Goal: Transaction & Acquisition: Book appointment/travel/reservation

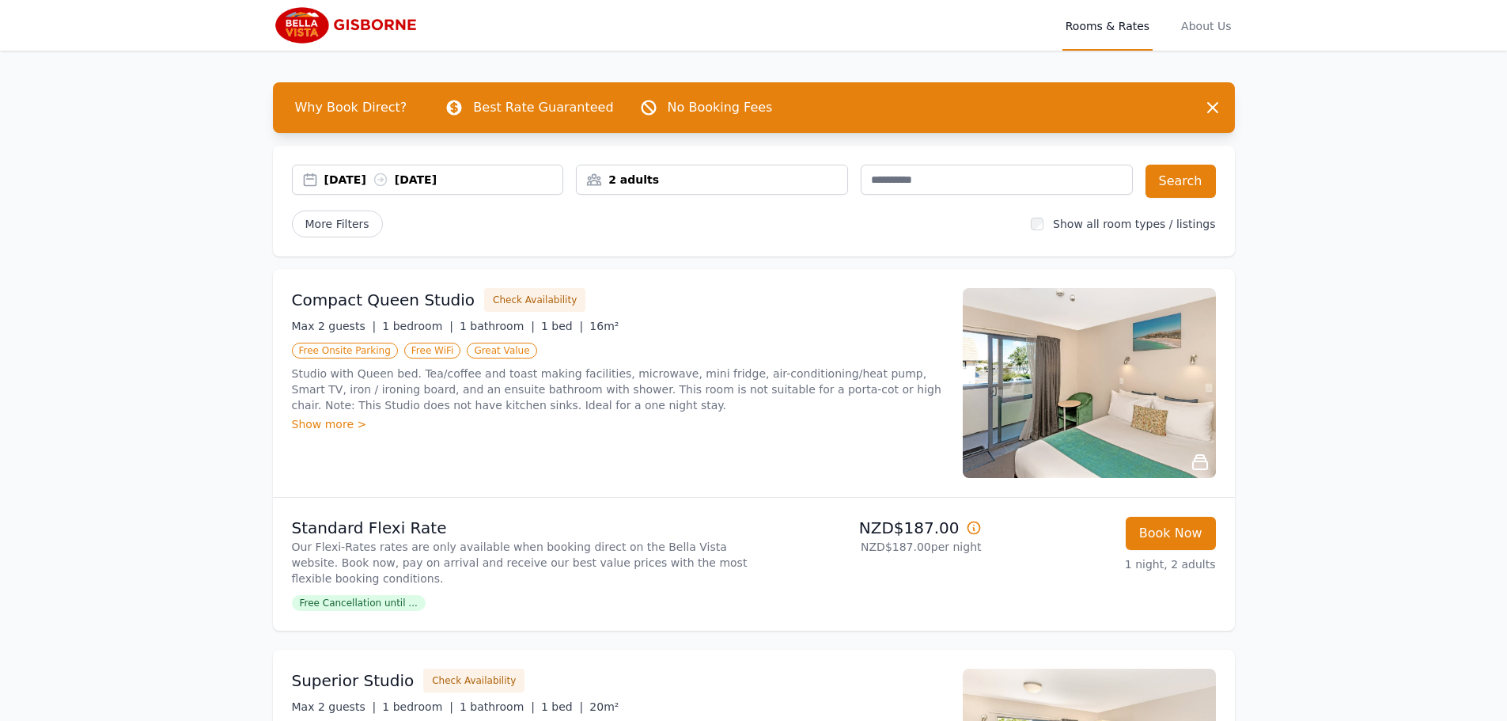
click at [485, 184] on div "[DATE] [DATE]" at bounding box center [443, 180] width 239 height 16
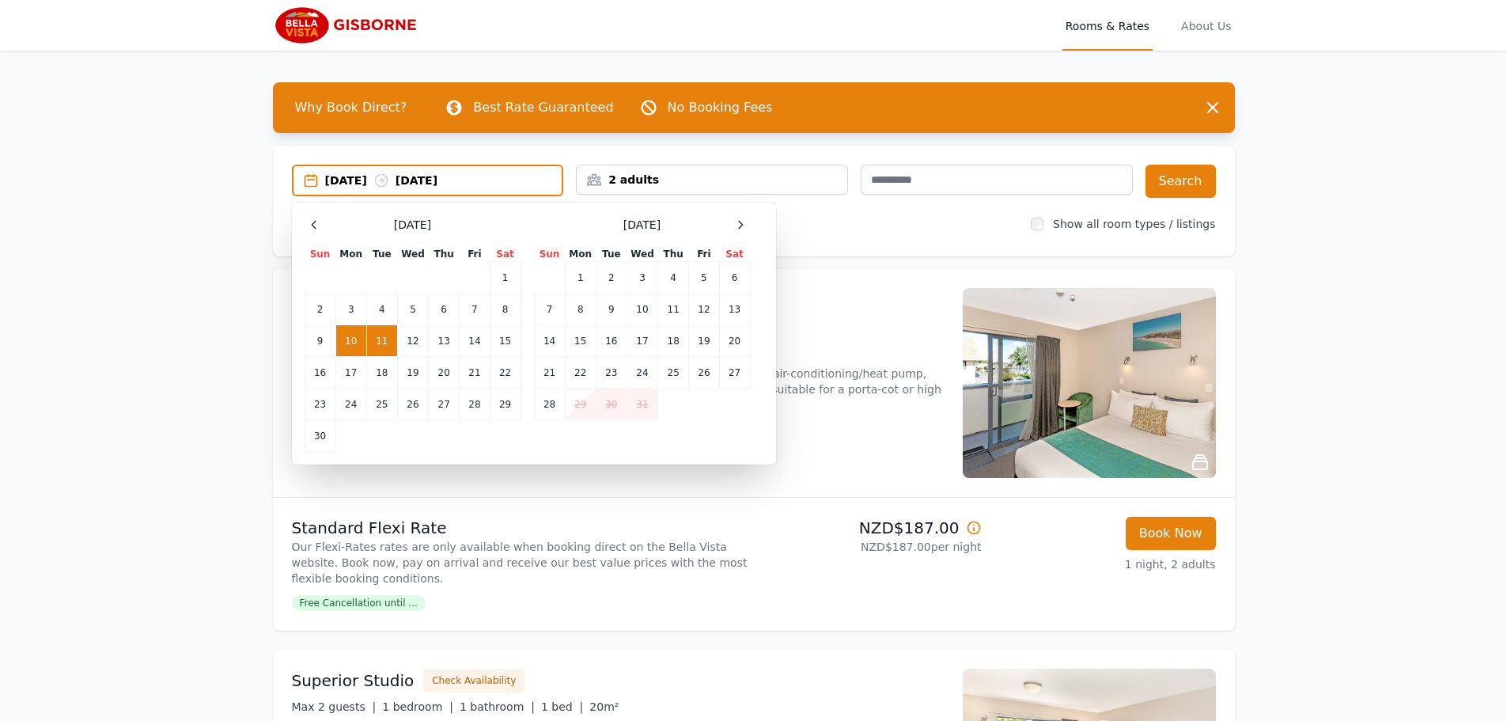
click at [354, 336] on td "10" at bounding box center [350, 341] width 31 height 32
click at [421, 341] on td "12" at bounding box center [412, 341] width 31 height 32
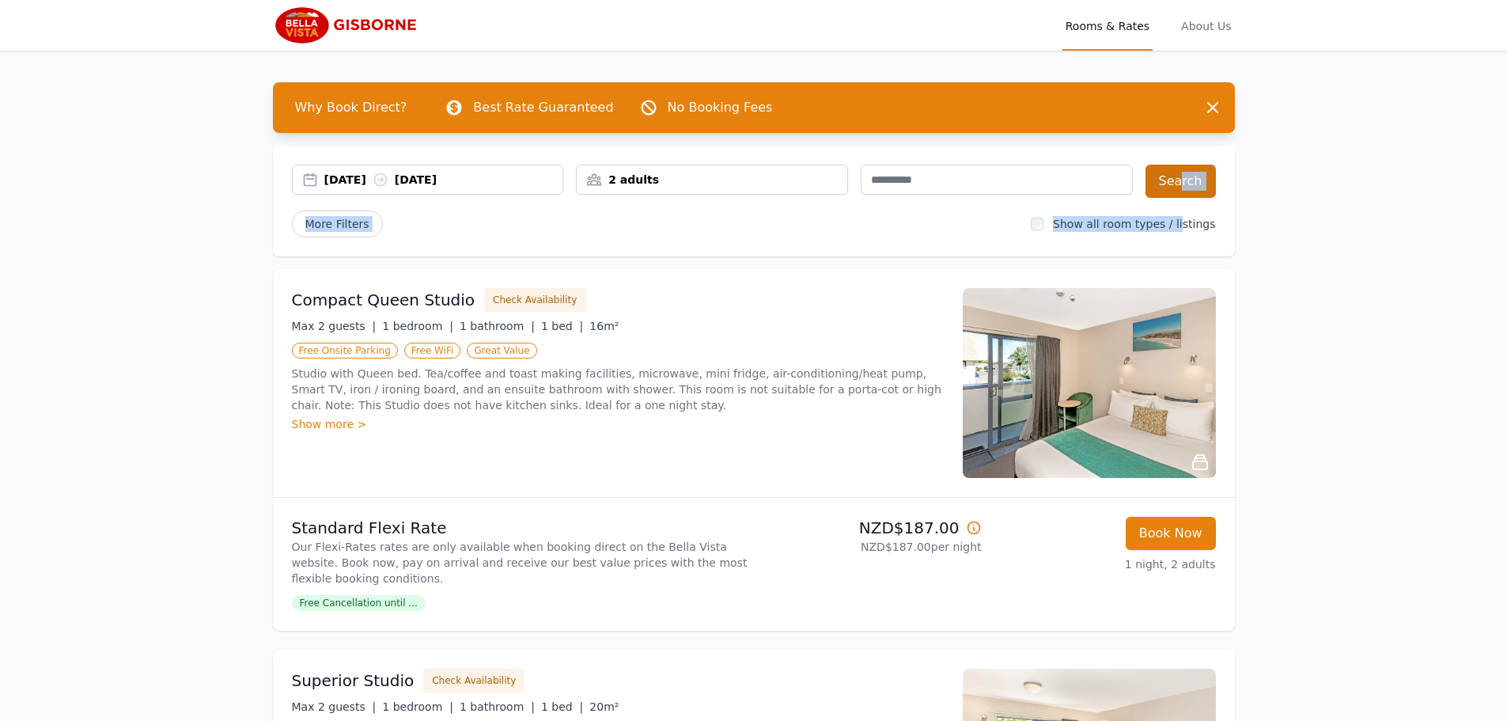
click at [1184, 197] on div "[DATE] [DATE] 2 adults Search More Filters Show all room types / listings" at bounding box center [754, 201] width 962 height 111
click at [1180, 178] on button "Search" at bounding box center [1181, 181] width 70 height 33
